Goal: Information Seeking & Learning: Learn about a topic

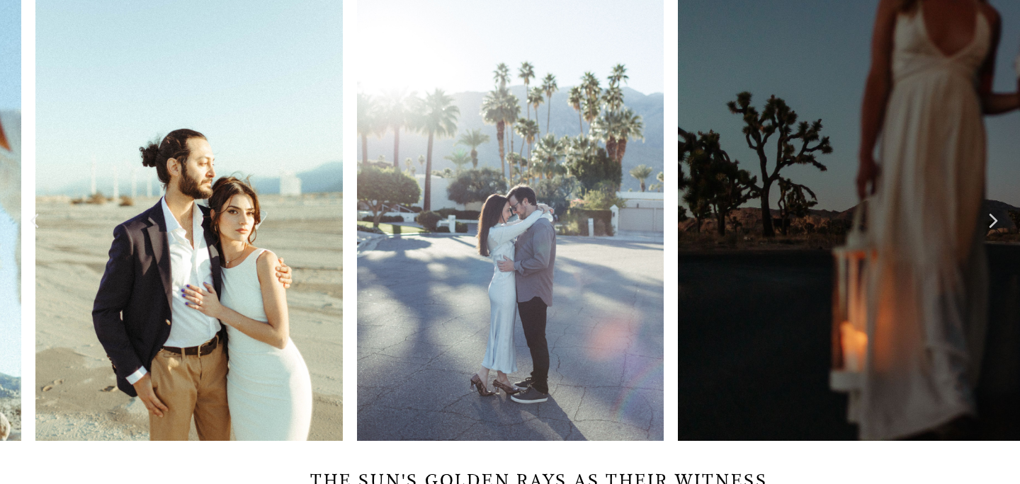
scroll to position [671, 0]
click at [1000, 218] on div at bounding box center [918, 210] width 204 height 460
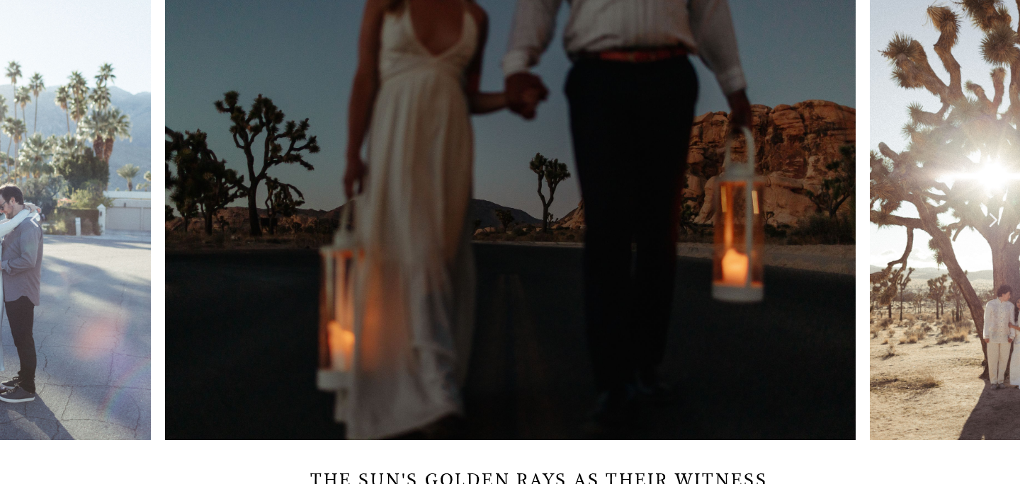
click at [1000, 218] on div at bounding box center [918, 210] width 204 height 460
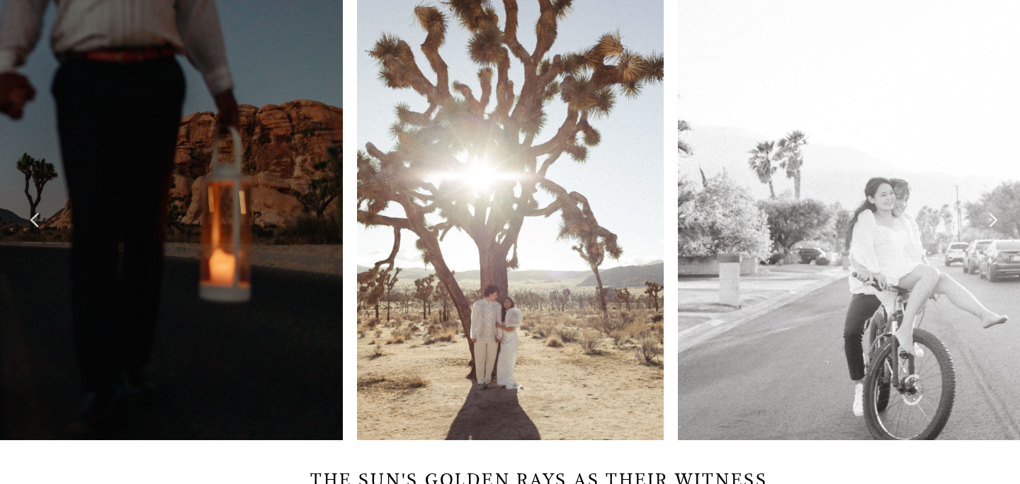
click at [1000, 218] on div at bounding box center [918, 210] width 204 height 460
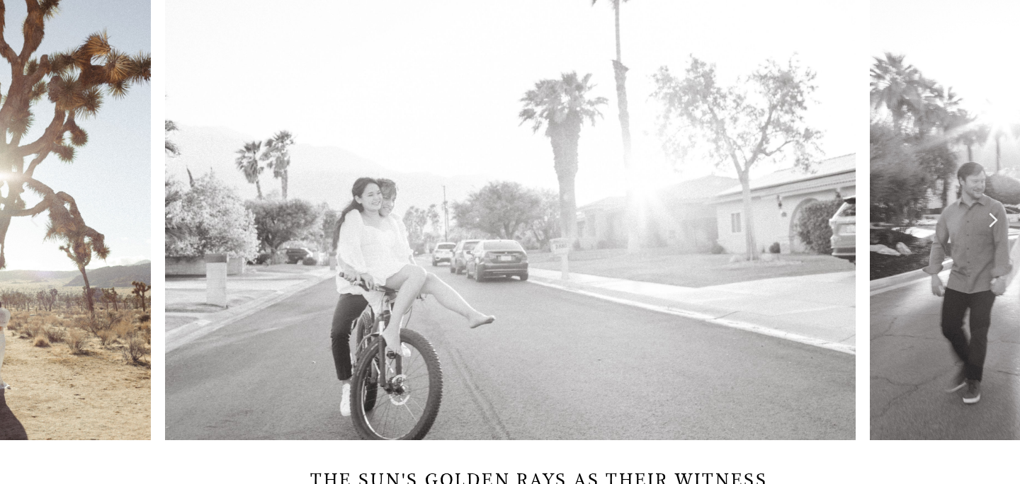
click at [999, 218] on div at bounding box center [918, 210] width 204 height 460
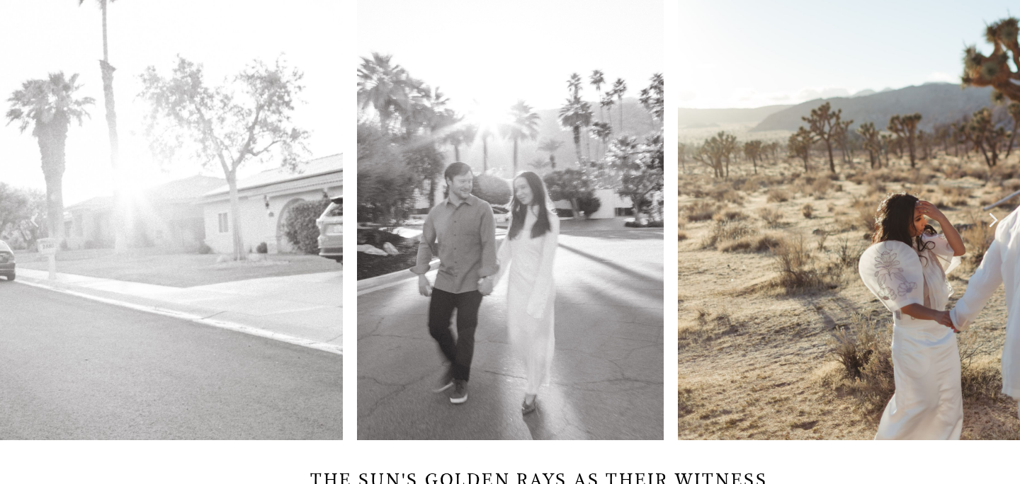
click at [999, 220] on div at bounding box center [918, 210] width 204 height 460
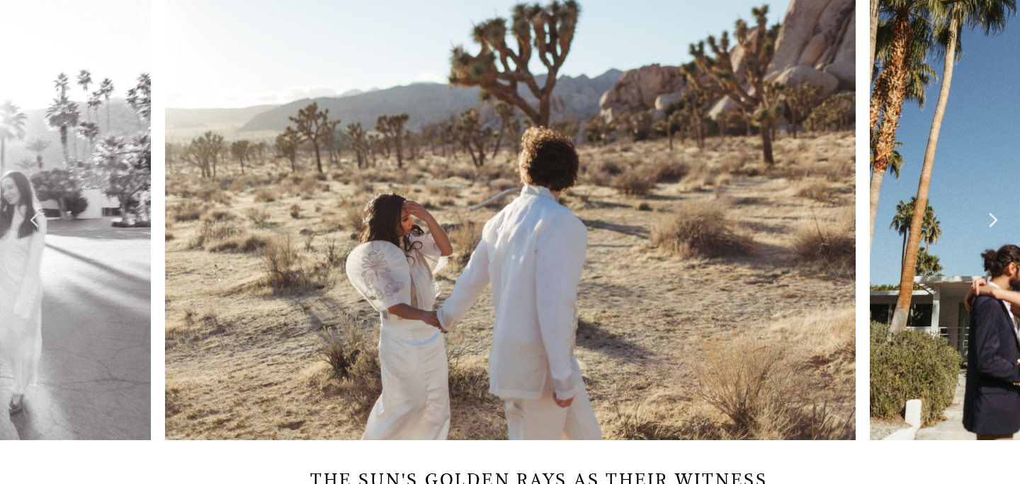
click at [999, 220] on div at bounding box center [918, 210] width 204 height 460
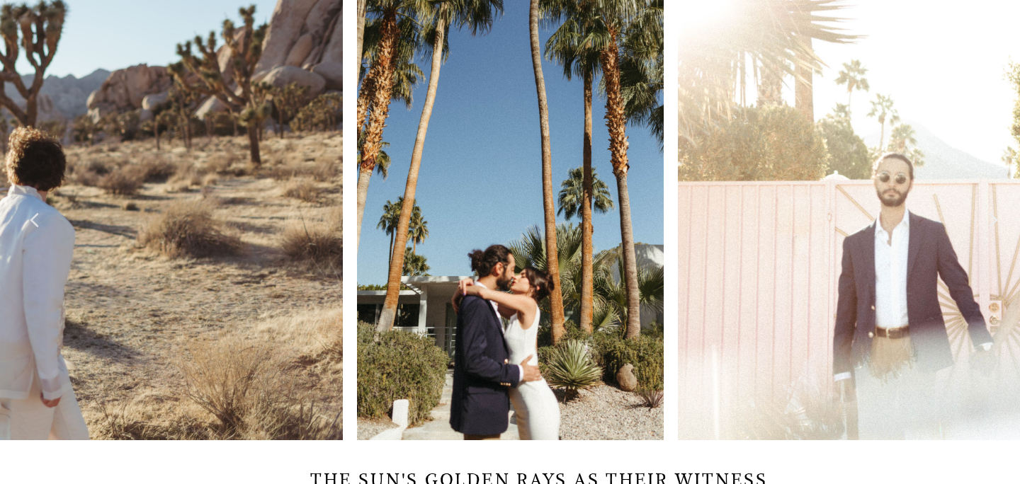
click at [999, 220] on div at bounding box center [918, 210] width 204 height 460
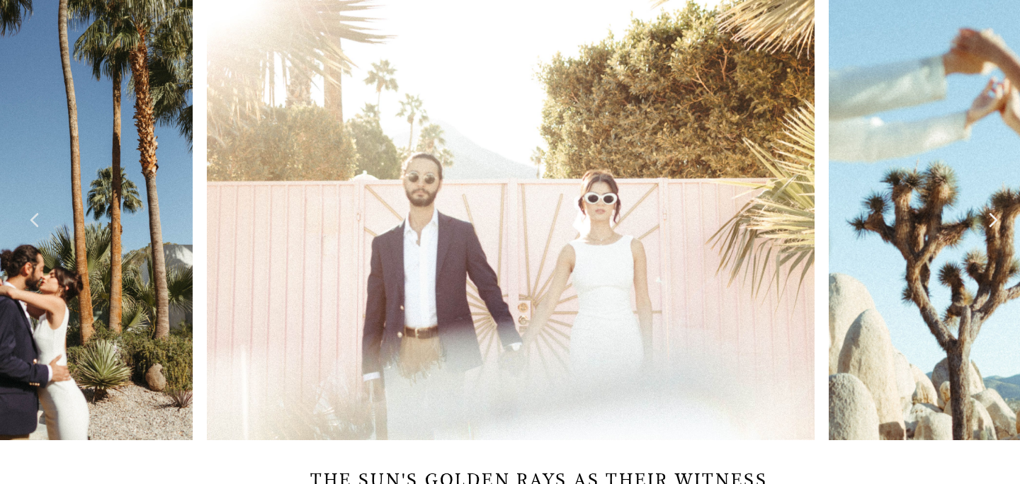
click at [1001, 220] on div at bounding box center [918, 210] width 204 height 460
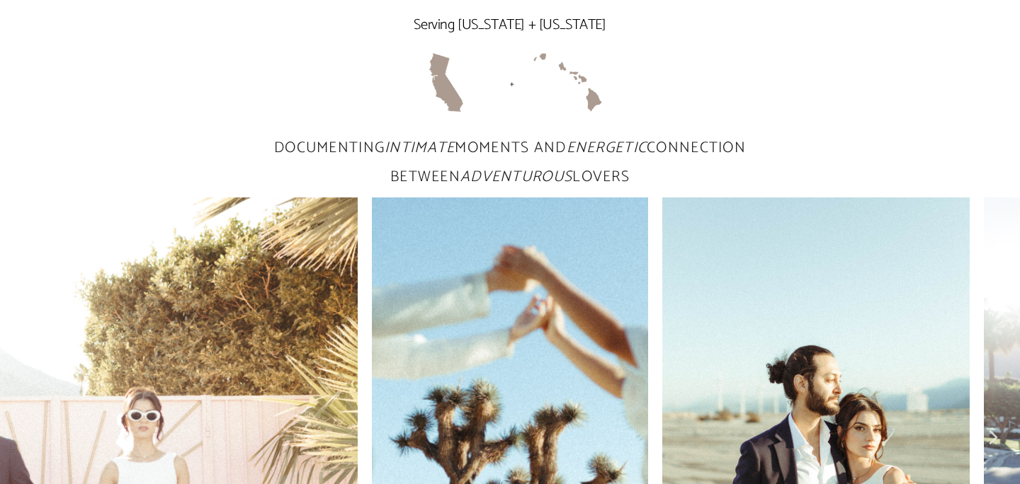
scroll to position [0, 0]
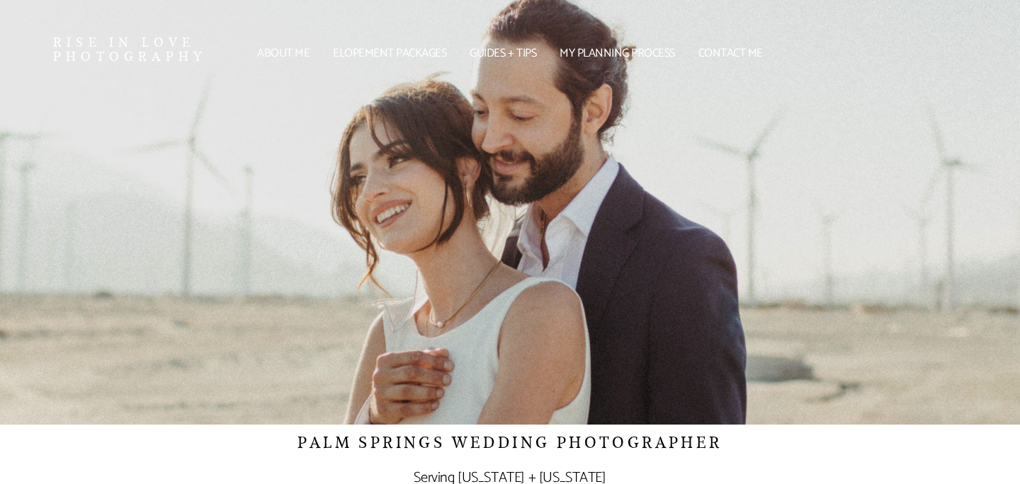
click at [520, 54] on link "Guides + tips" at bounding box center [503, 54] width 83 height 8
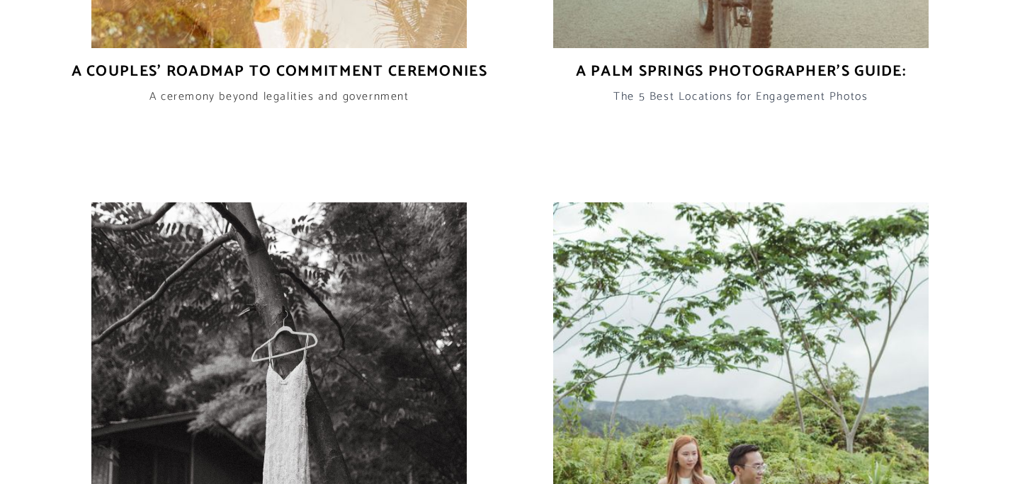
scroll to position [1253, 0]
